Goal: Transaction & Acquisition: Purchase product/service

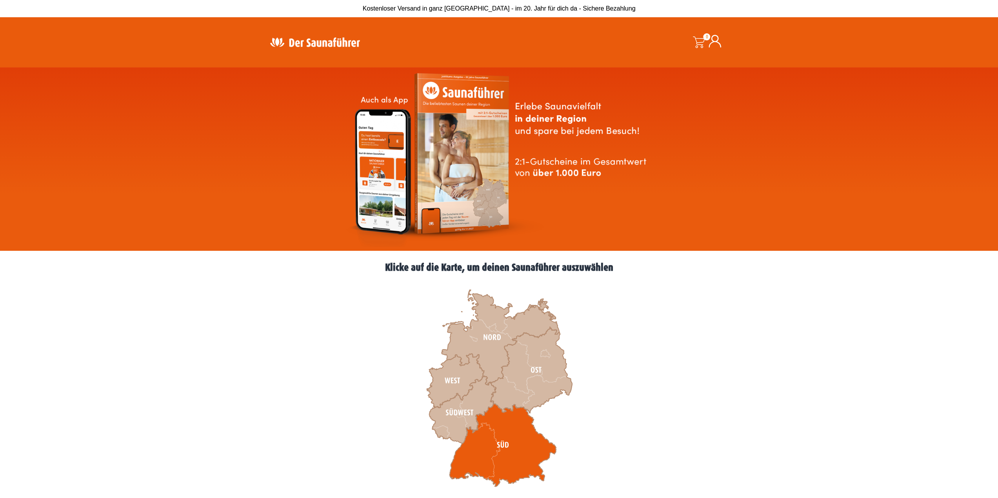
click at [517, 440] on icon at bounding box center [502, 445] width 107 height 83
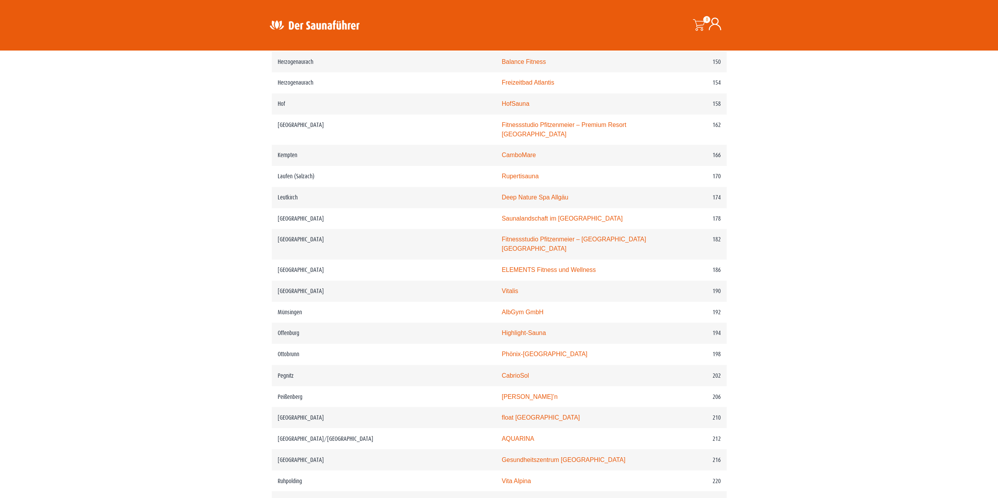
scroll to position [1137, 0]
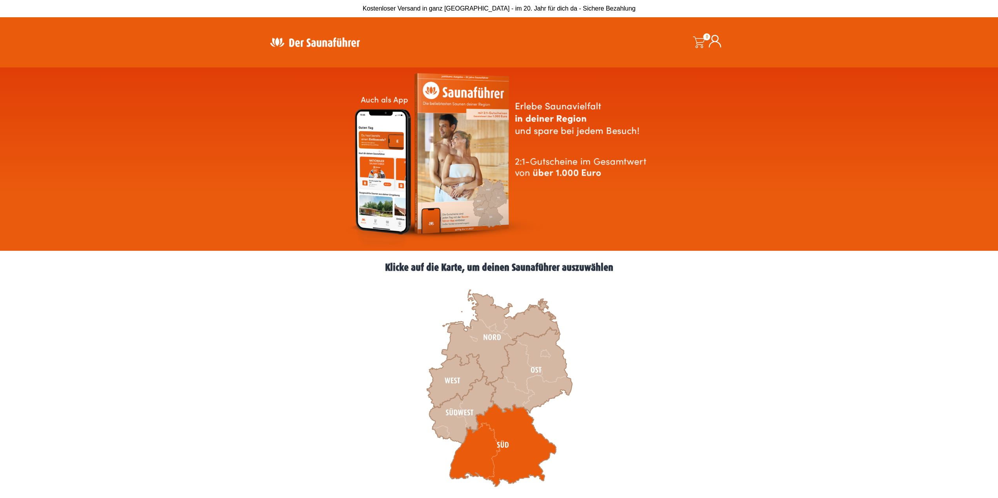
click at [528, 446] on icon at bounding box center [502, 445] width 107 height 83
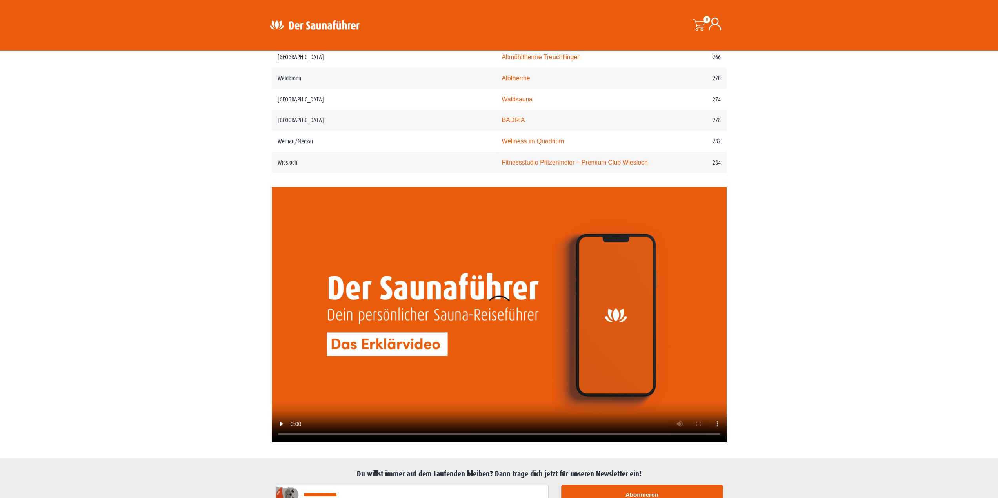
scroll to position [1921, 0]
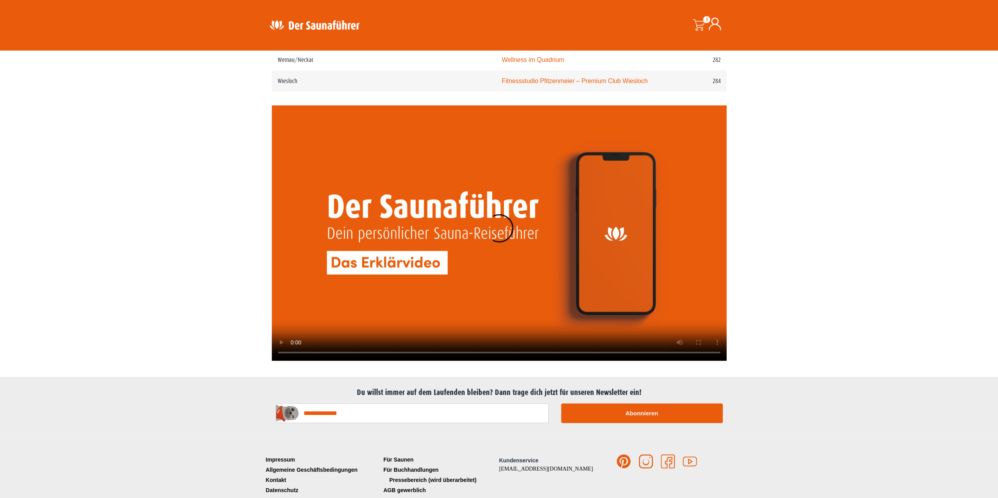
click at [410, 475] on link "Pressebereich (wird überarbeitet)" at bounding box center [440, 480] width 118 height 10
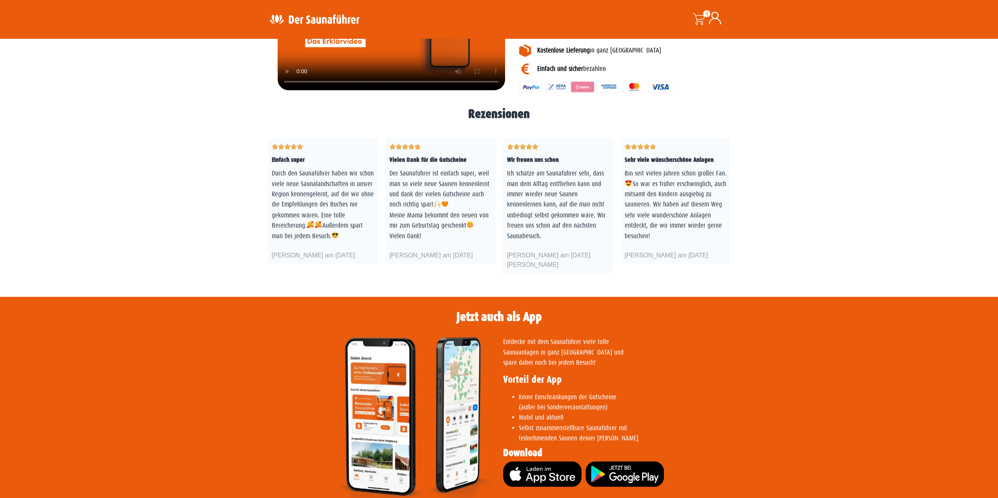
scroll to position [1294, 0]
